Goal: Task Accomplishment & Management: Manage account settings

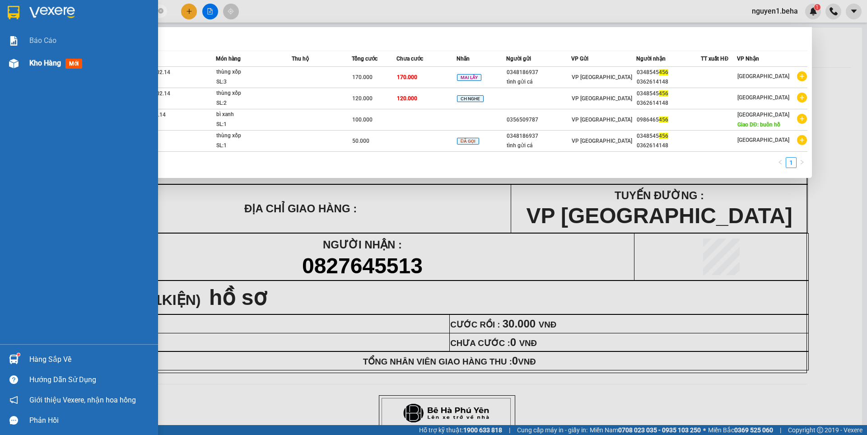
type input "456"
drag, startPoint x: 30, startPoint y: 63, endPoint x: 431, endPoint y: 132, distance: 407.2
click at [30, 63] on span "Kho hàng" at bounding box center [45, 63] width 32 height 9
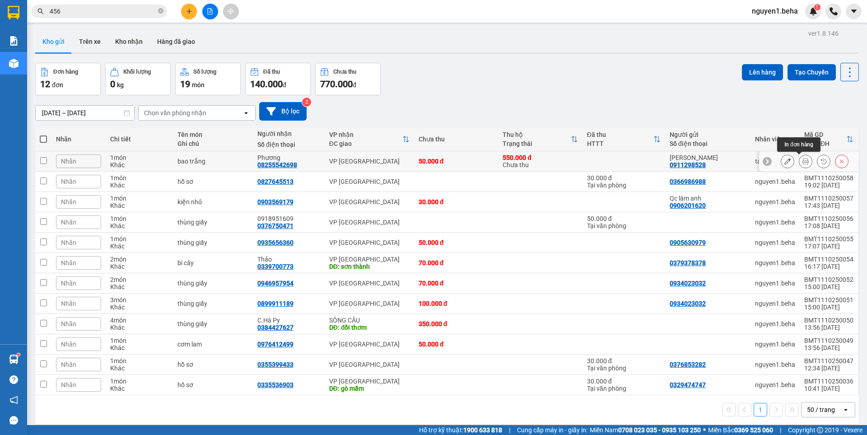
click at [803, 159] on icon at bounding box center [806, 161] width 6 height 6
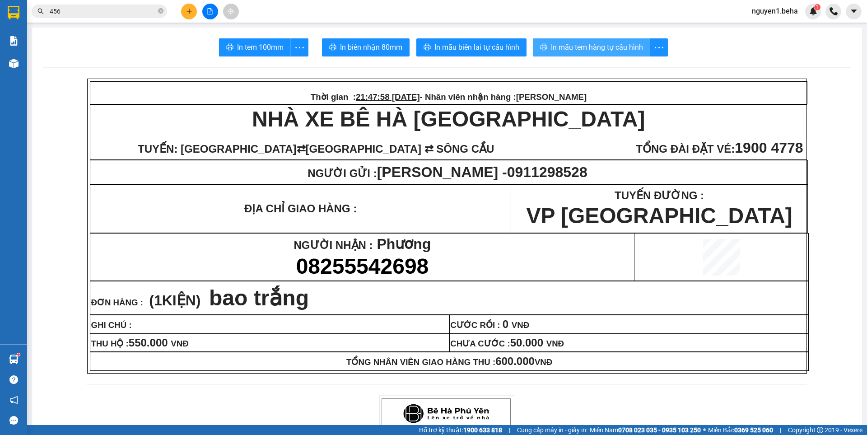
click at [572, 40] on button "In mẫu tem hàng tự cấu hình" at bounding box center [591, 47] width 117 height 18
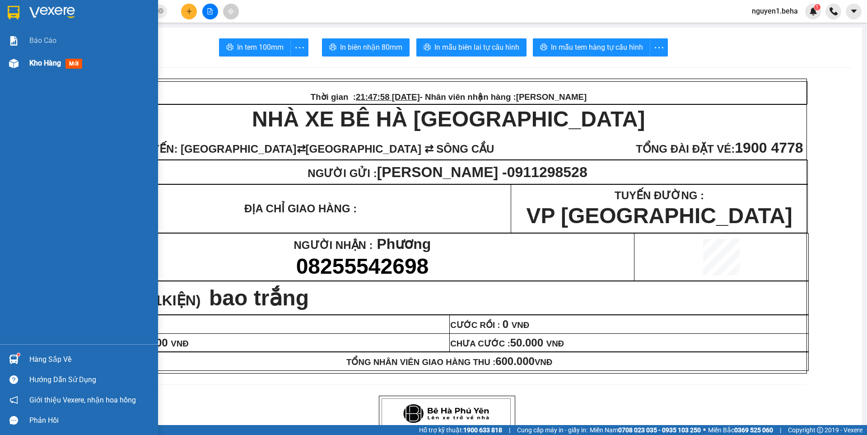
click at [21, 62] on div at bounding box center [14, 64] width 16 height 16
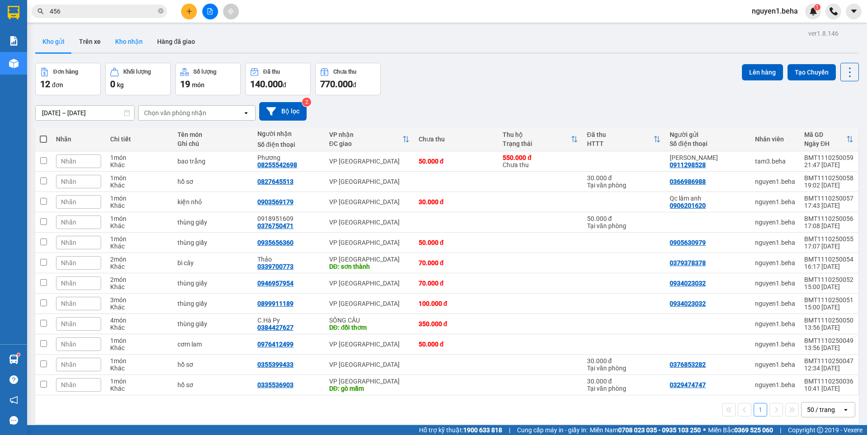
click at [126, 40] on button "Kho nhận" at bounding box center [129, 42] width 42 height 22
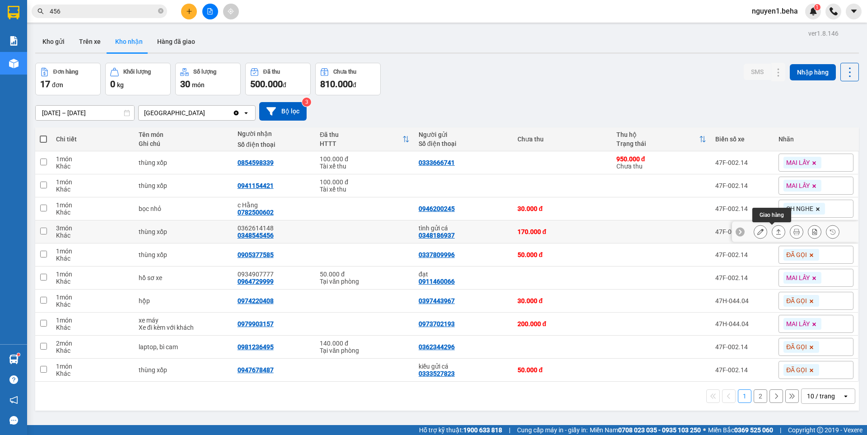
click at [774, 235] on button at bounding box center [779, 232] width 13 height 16
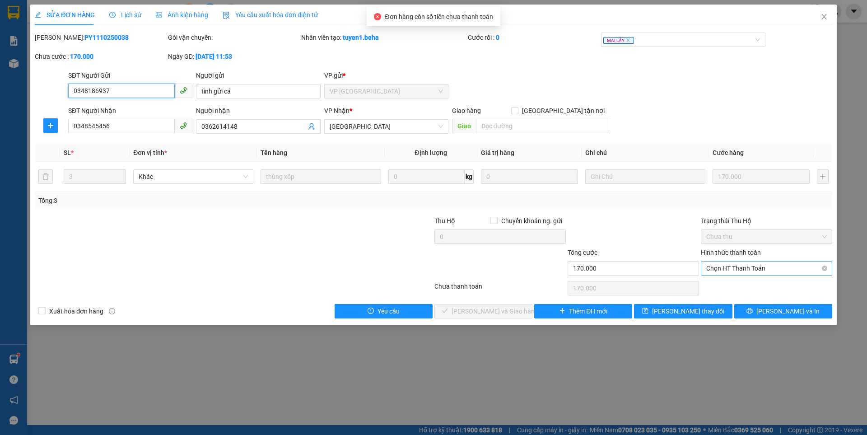
click at [734, 266] on span "Chọn HT Thanh Toán" at bounding box center [767, 269] width 121 height 14
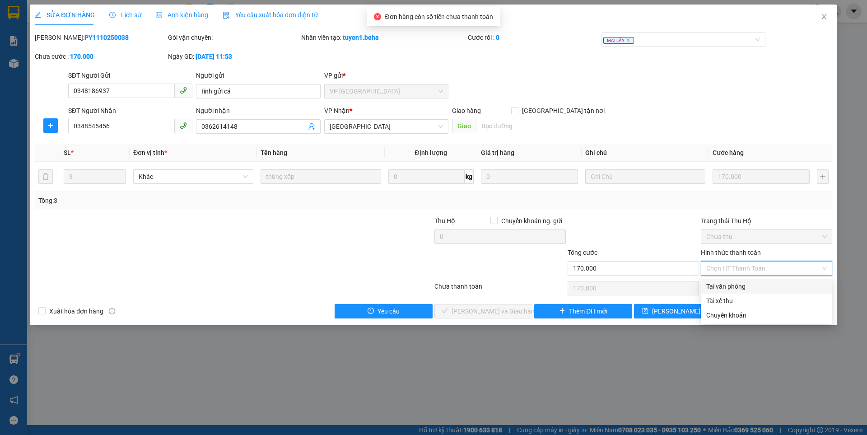
click at [733, 282] on div "Tại văn phòng" at bounding box center [767, 286] width 121 height 10
type input "0"
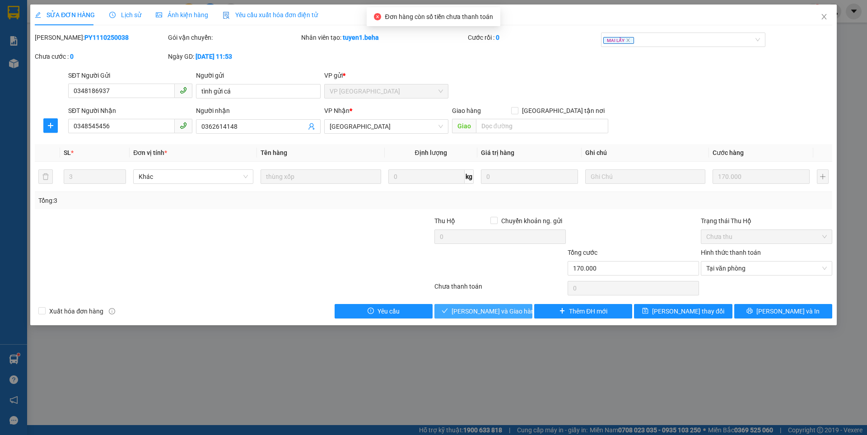
click at [513, 308] on button "[PERSON_NAME] và Giao hàng" at bounding box center [484, 311] width 98 height 14
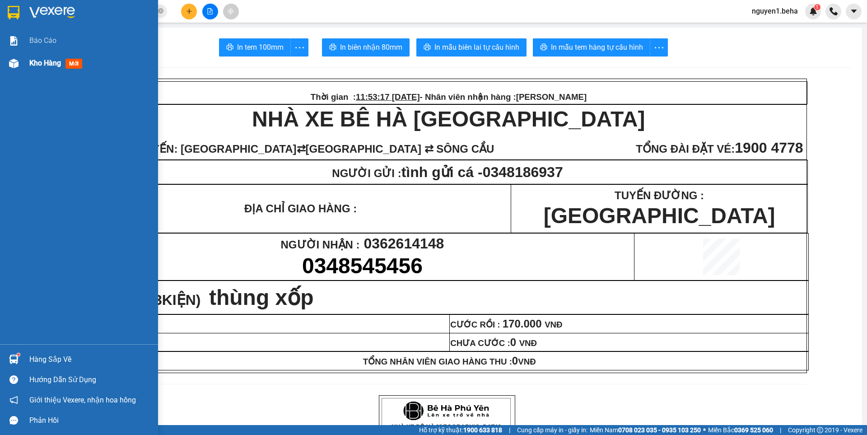
click at [41, 63] on span "Kho hàng" at bounding box center [45, 63] width 32 height 9
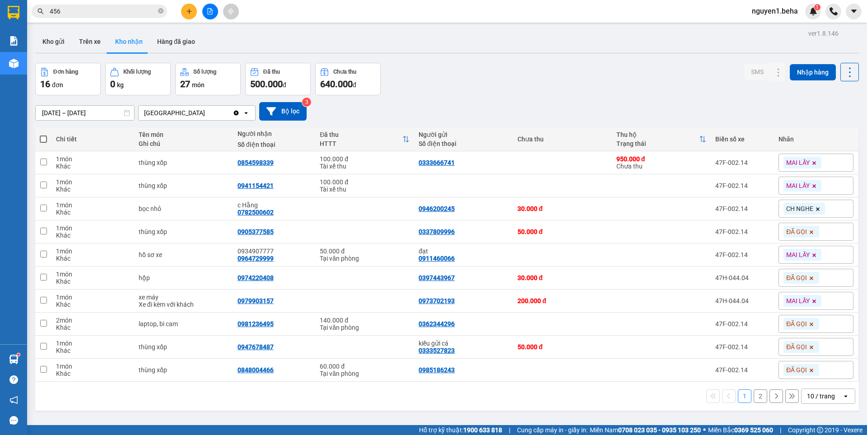
click at [810, 392] on div "10 / trang" at bounding box center [821, 396] width 28 height 9
click at [823, 348] on span "50 / trang" at bounding box center [816, 343] width 29 height 9
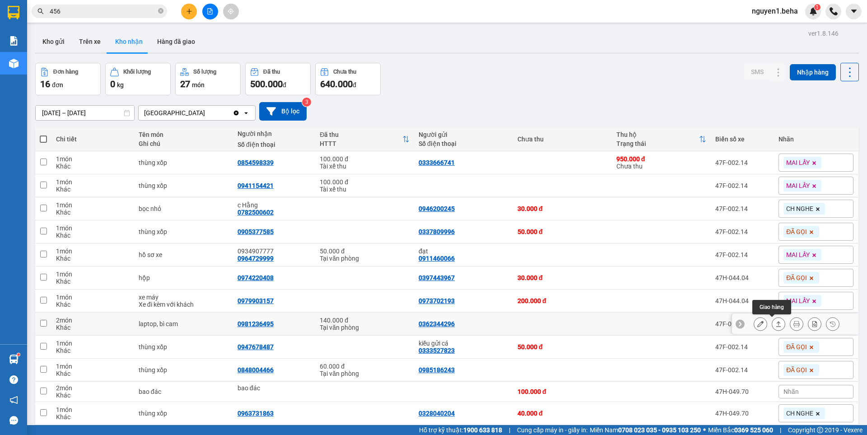
click at [777, 325] on button at bounding box center [779, 324] width 13 height 16
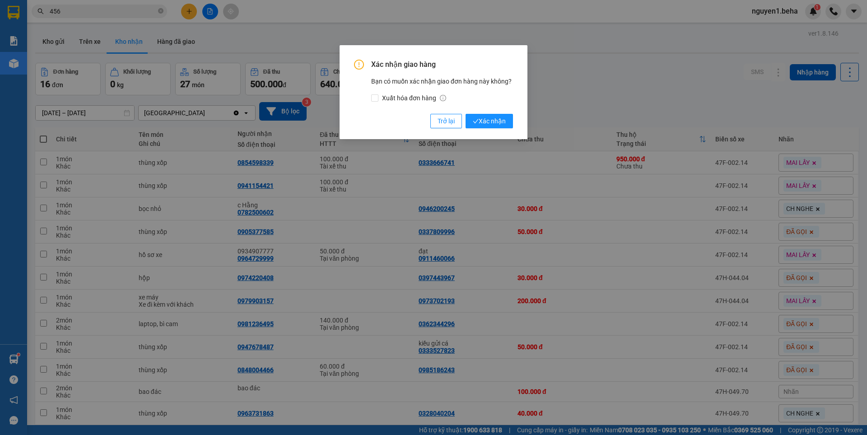
click at [466, 114] on button "Xác nhận" at bounding box center [489, 121] width 47 height 14
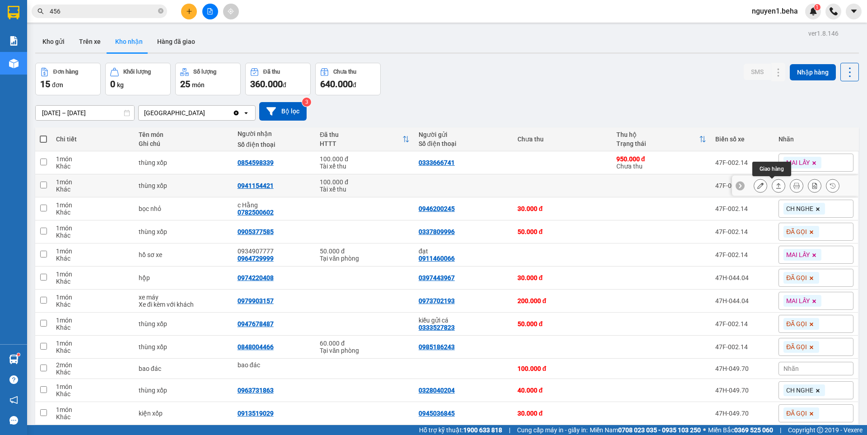
click at [776, 186] on icon at bounding box center [779, 186] width 6 height 6
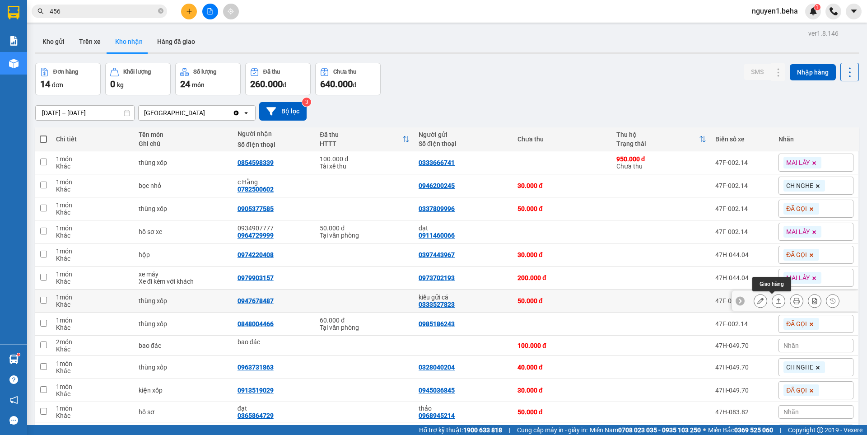
click at [777, 300] on icon at bounding box center [779, 300] width 5 height 5
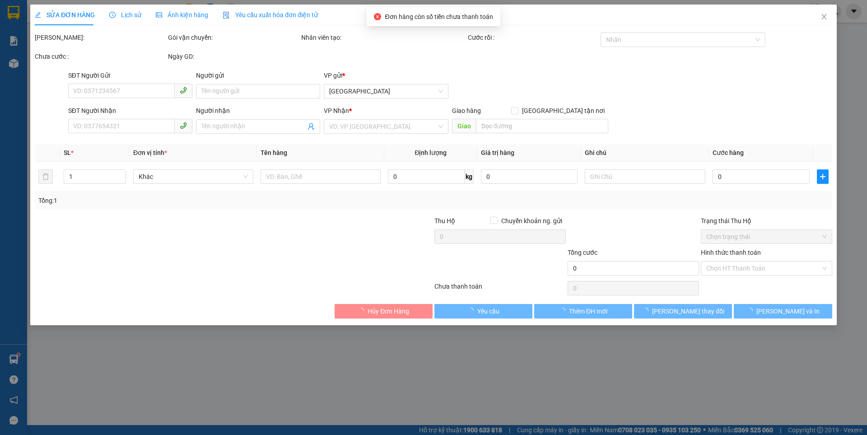
type input "0333527823"
type input "kiều gửi cá"
type input "0947678487"
type input "50.000"
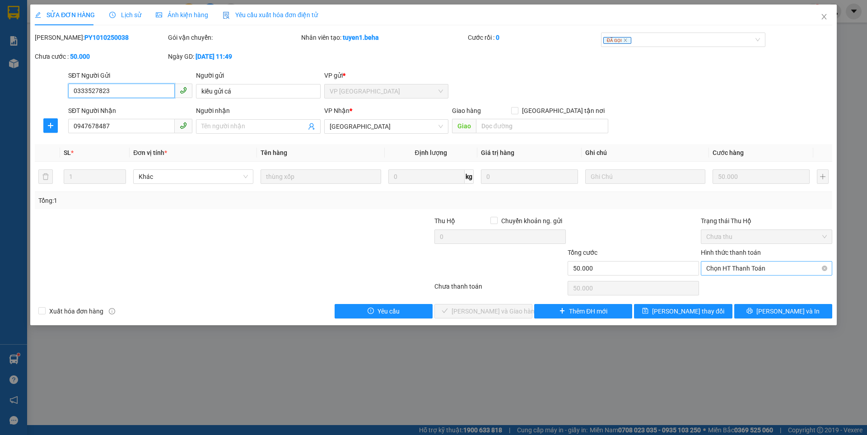
click at [730, 262] on span "Chọn HT Thanh Toán" at bounding box center [767, 269] width 121 height 14
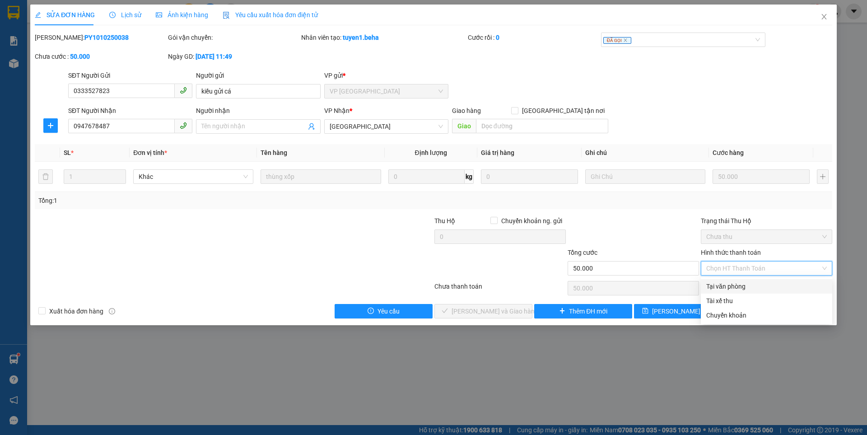
click at [728, 286] on div "Tại văn phòng" at bounding box center [767, 286] width 121 height 10
type input "0"
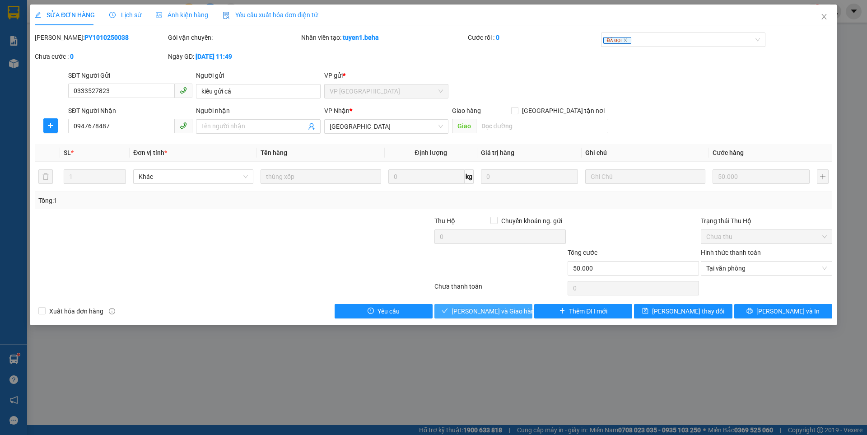
click at [519, 305] on button "[PERSON_NAME] và Giao hàng" at bounding box center [484, 311] width 98 height 14
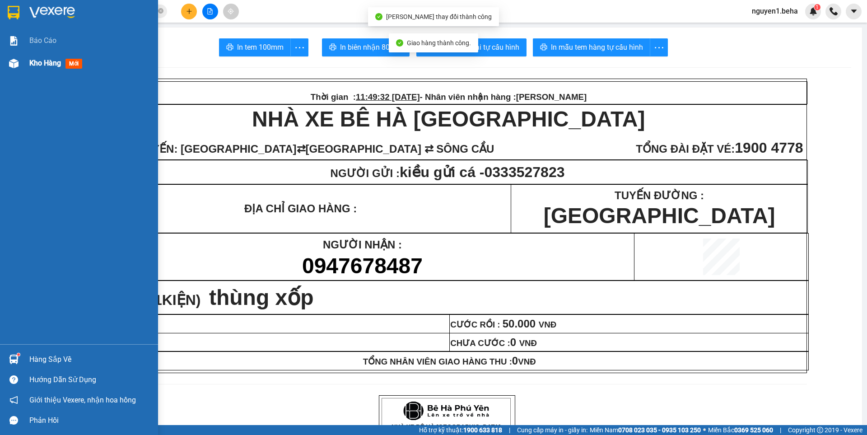
click at [48, 60] on span "Kho hàng" at bounding box center [45, 63] width 32 height 9
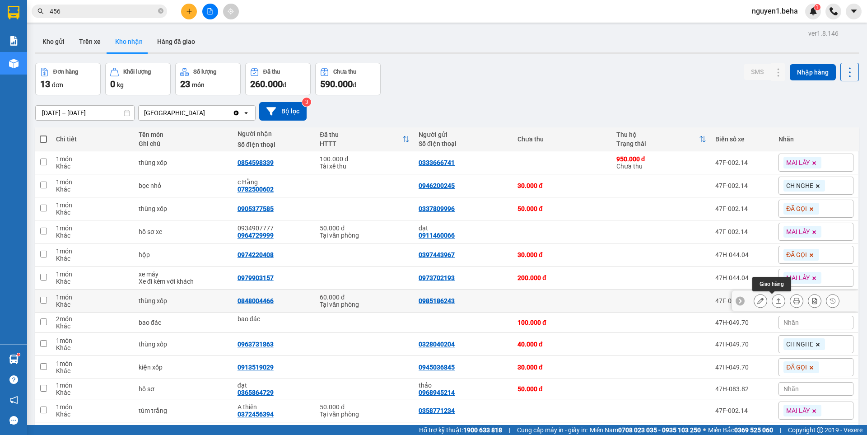
click at [776, 302] on icon at bounding box center [779, 301] width 6 height 6
click at [773, 293] on button at bounding box center [779, 301] width 13 height 16
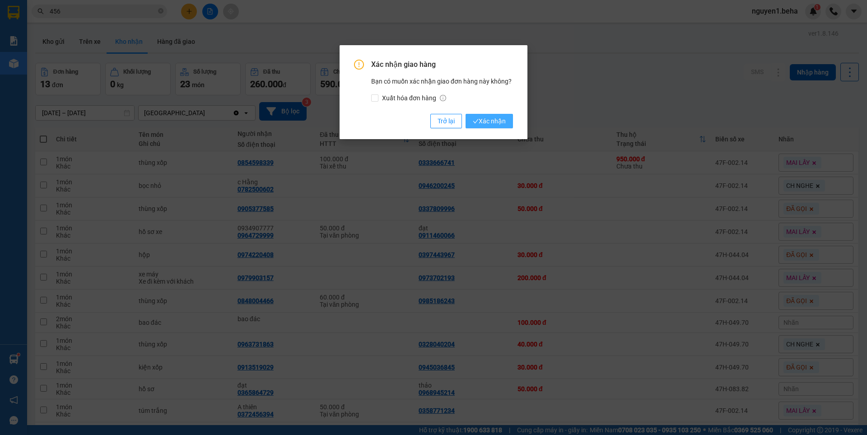
click at [482, 119] on span "Xác nhận" at bounding box center [489, 121] width 33 height 10
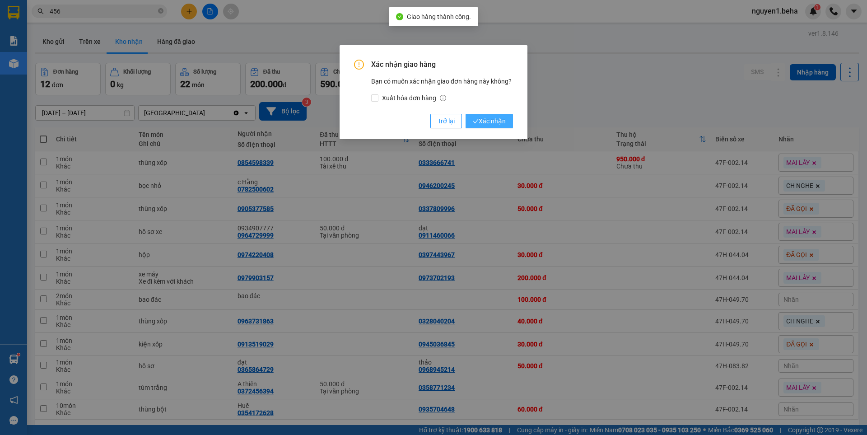
click at [483, 118] on span "Xác nhận" at bounding box center [489, 121] width 33 height 10
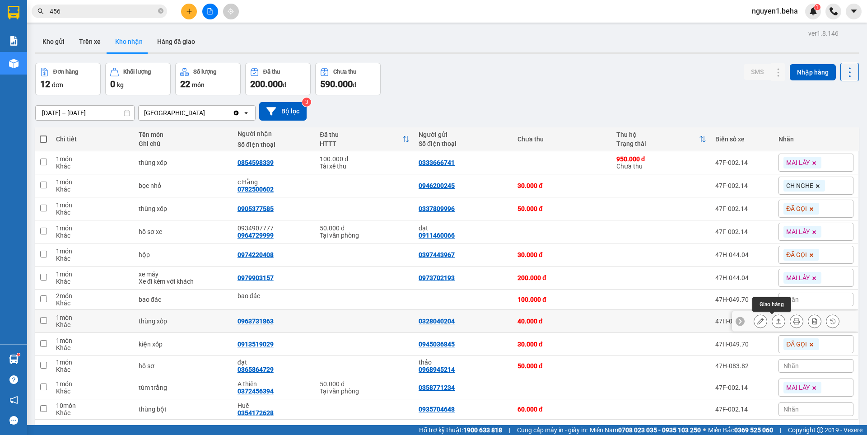
click at [776, 322] on icon at bounding box center [779, 321] width 6 height 6
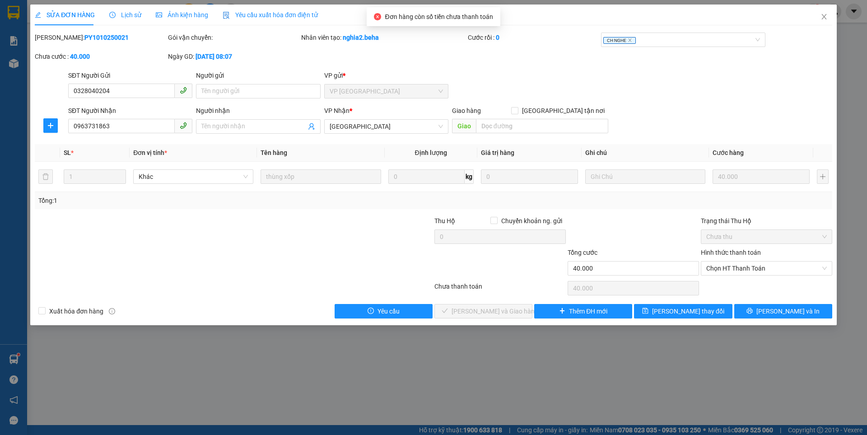
click at [183, 9] on div "Ảnh kiện hàng" at bounding box center [182, 15] width 52 height 21
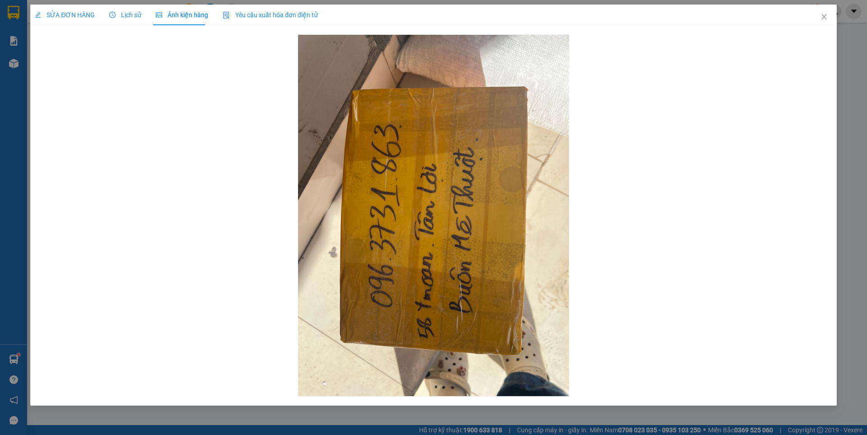
click at [66, 9] on div "SỬA ĐƠN HÀNG" at bounding box center [65, 15] width 60 height 21
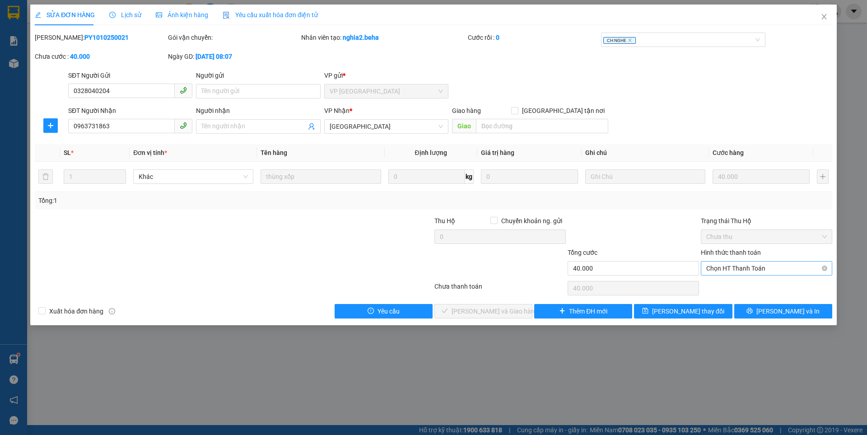
click at [756, 264] on span "Chọn HT Thanh Toán" at bounding box center [767, 269] width 121 height 14
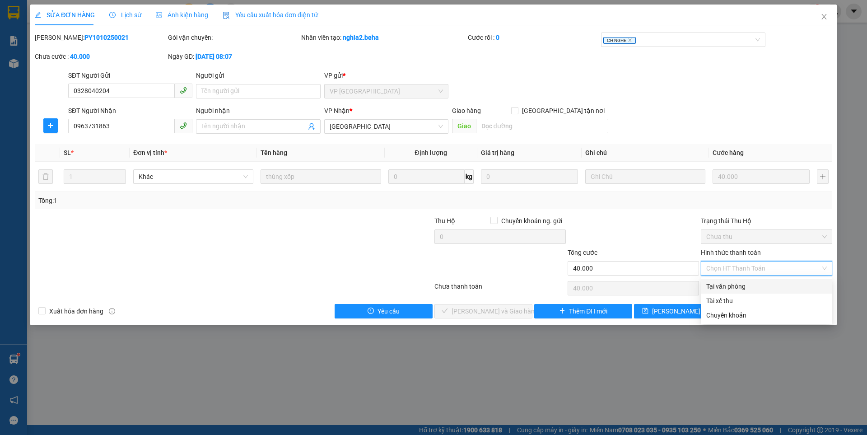
click at [747, 285] on div "Tại văn phòng" at bounding box center [767, 286] width 121 height 10
type input "0"
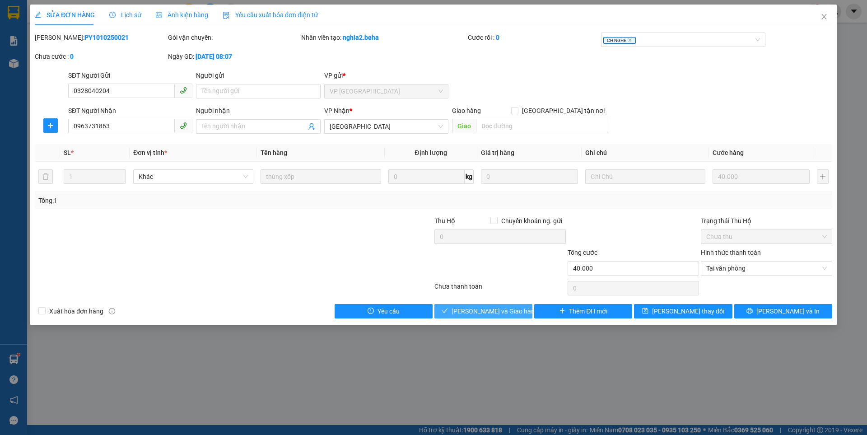
click at [509, 309] on span "[PERSON_NAME] và Giao hàng" at bounding box center [495, 311] width 87 height 10
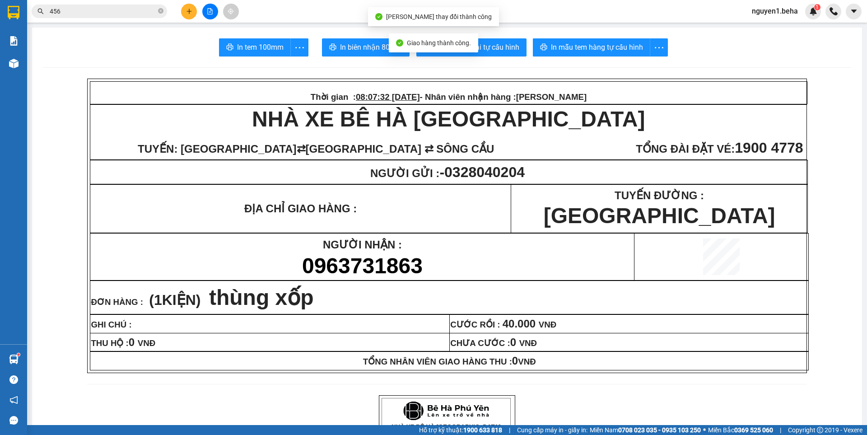
click at [28, 56] on main "In tem 100mm In biên nhận 80mm In mẫu biên lai tự cấu hình In mẫu tem hàng tự c…" at bounding box center [433, 212] width 867 height 425
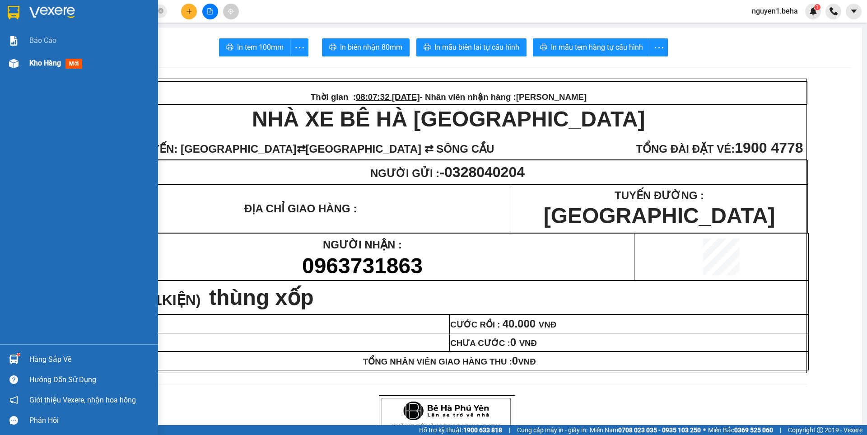
click at [34, 61] on span "Kho hàng" at bounding box center [45, 63] width 32 height 9
